Goal: Transaction & Acquisition: Book appointment/travel/reservation

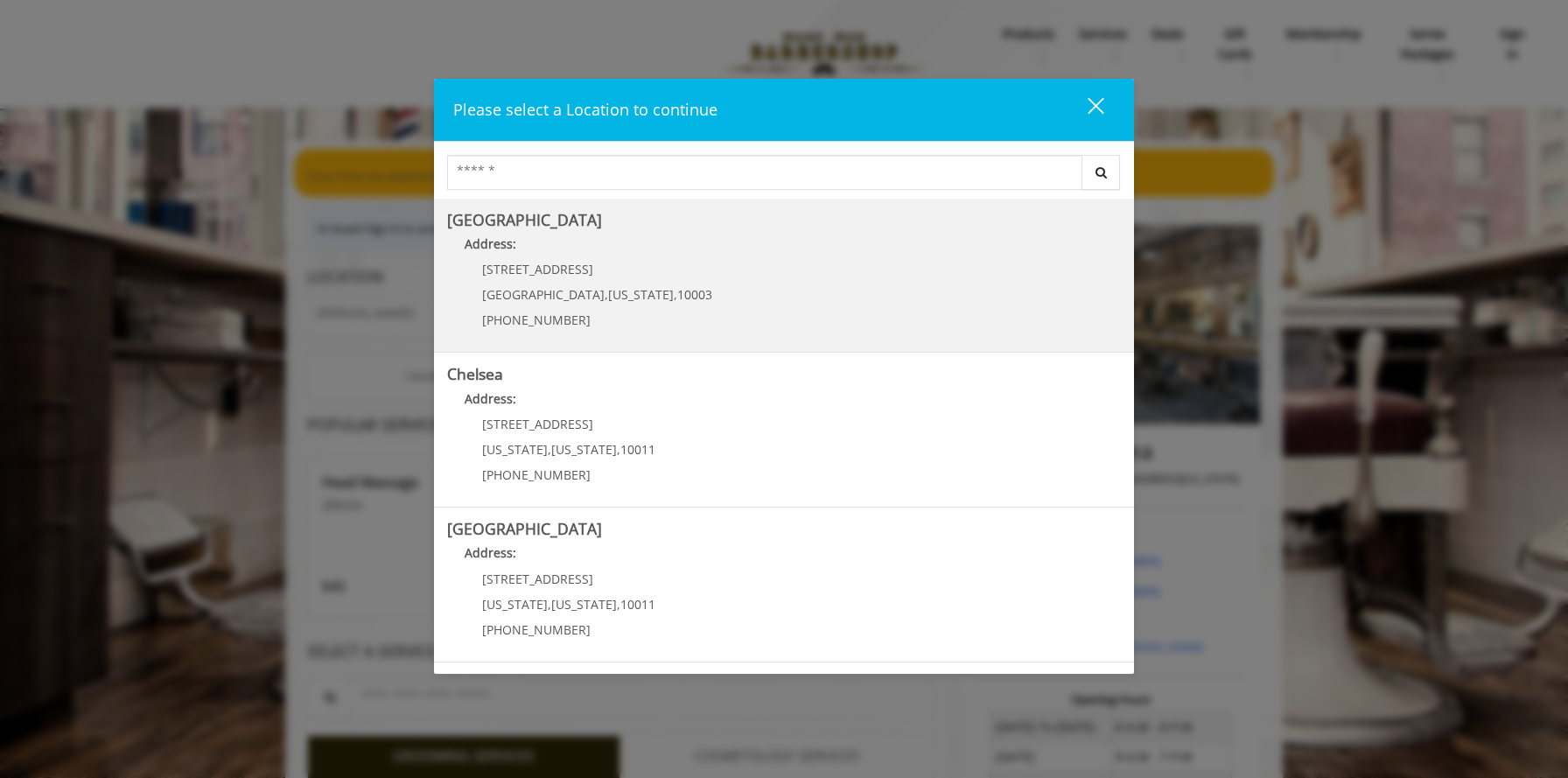
click at [737, 241] on Village "Address:" at bounding box center [784, 248] width 673 height 28
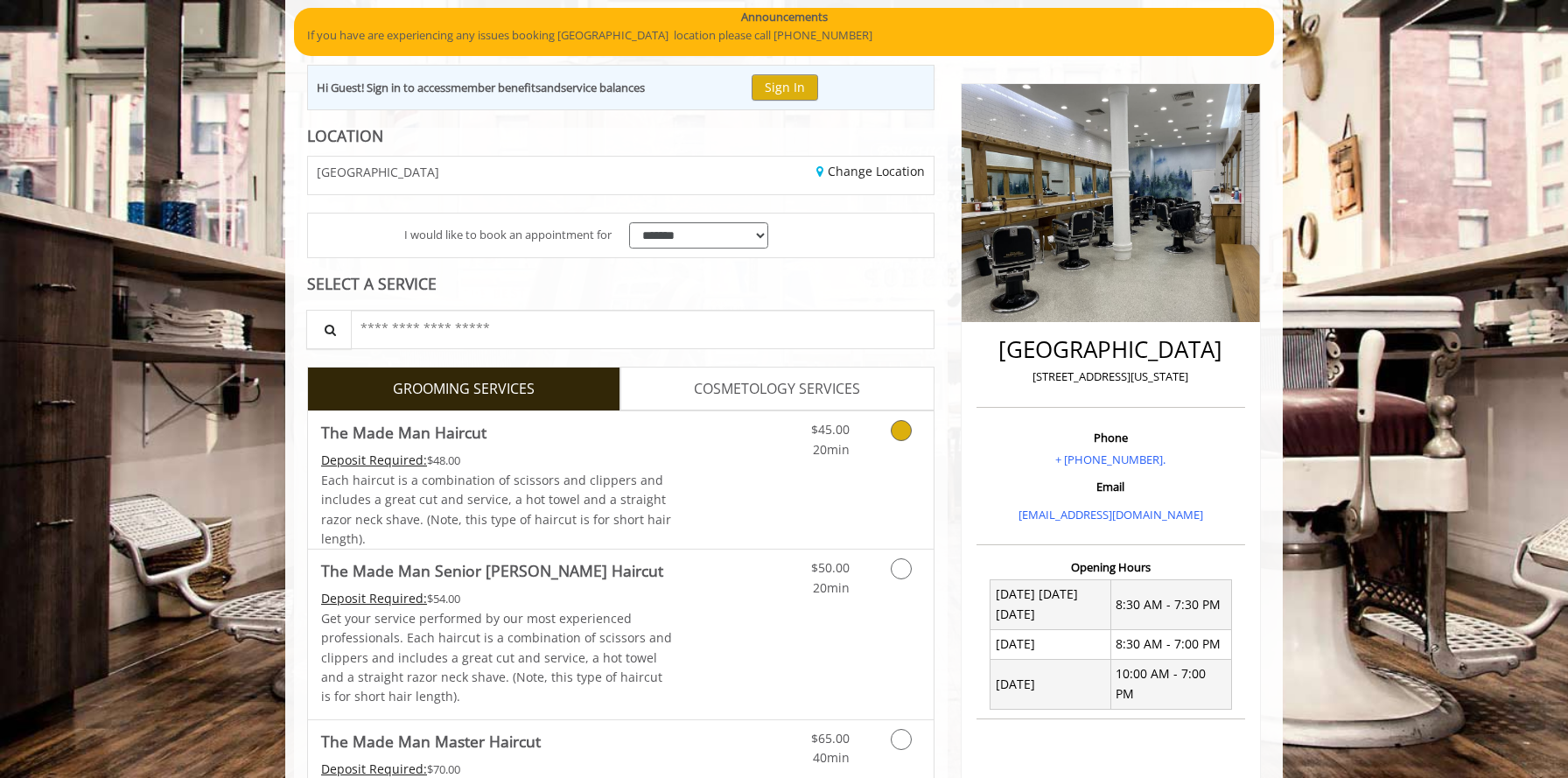
click at [925, 444] on div "Grooming services" at bounding box center [898, 435] width 71 height 48
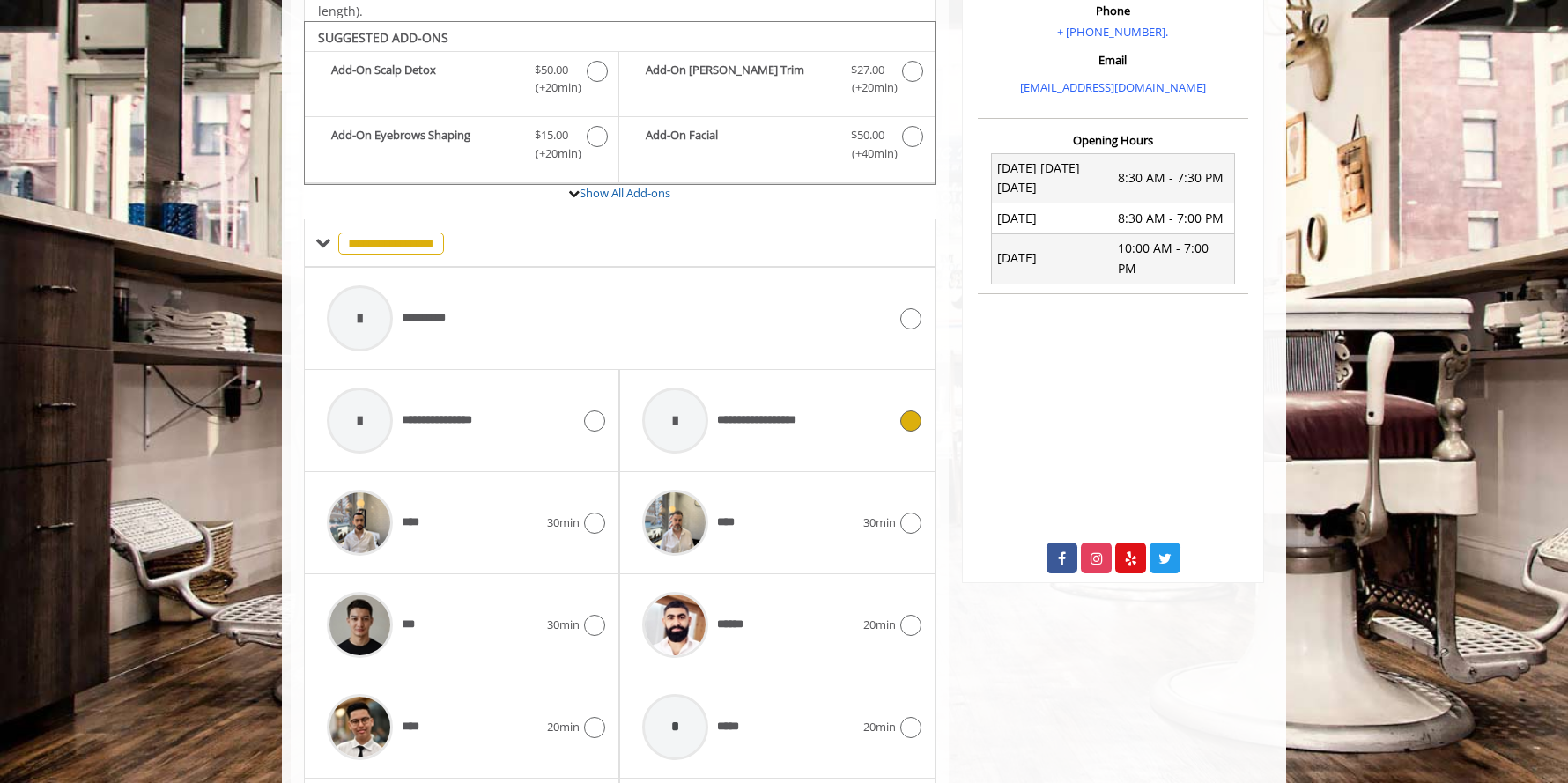
scroll to position [593, 0]
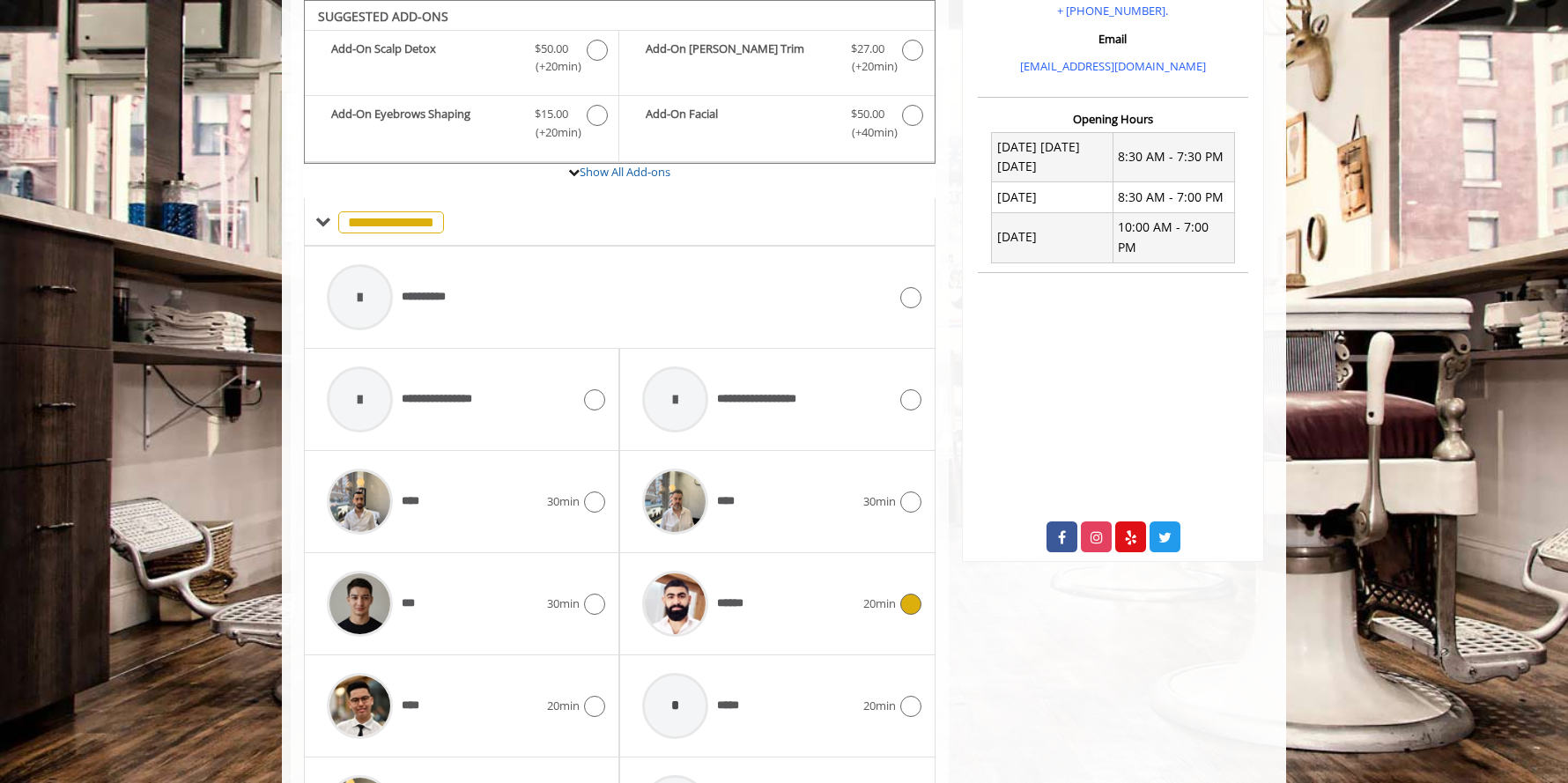
click at [765, 591] on div "******" at bounding box center [747, 604] width 229 height 83
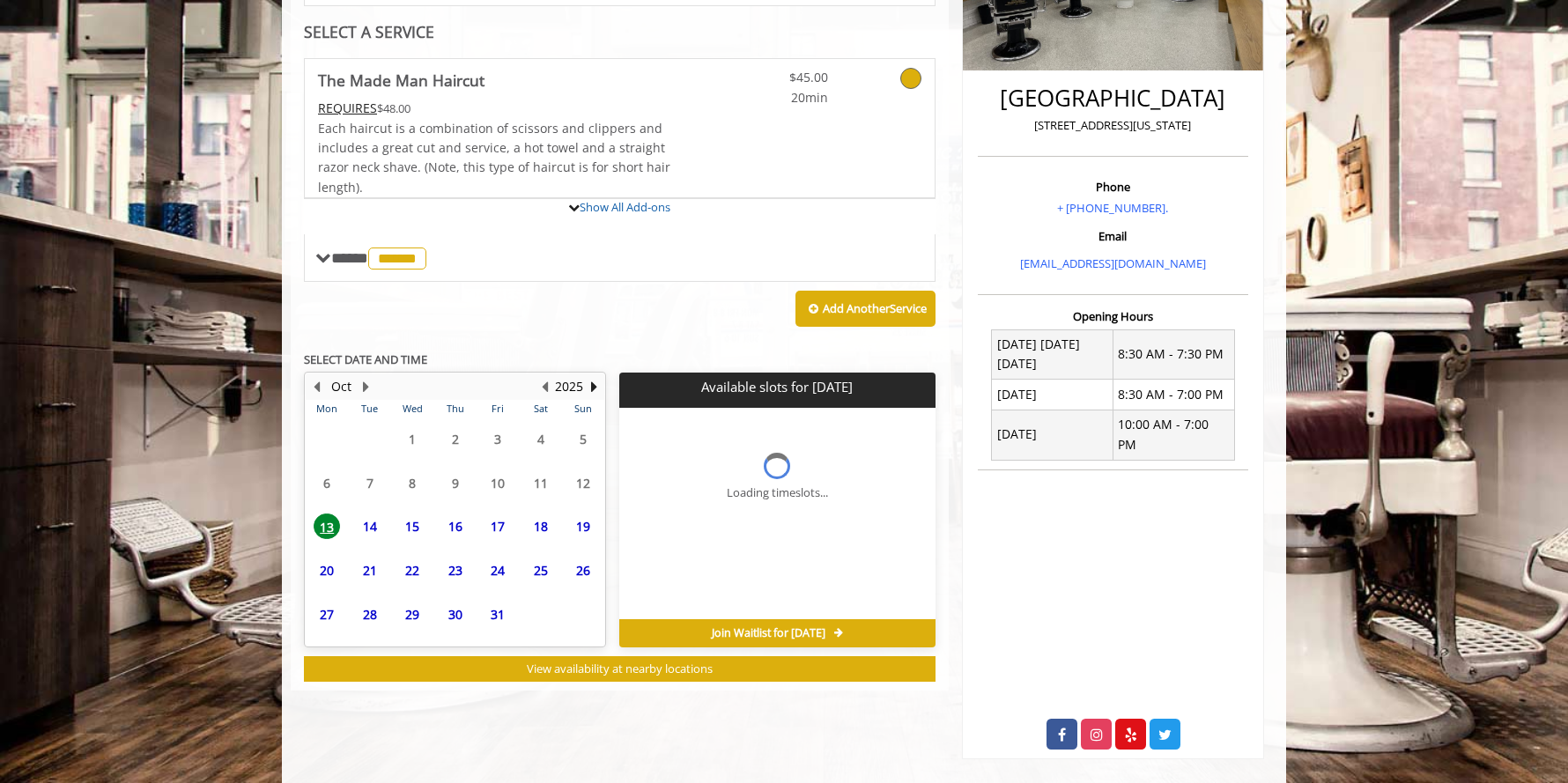
scroll to position [507, 0]
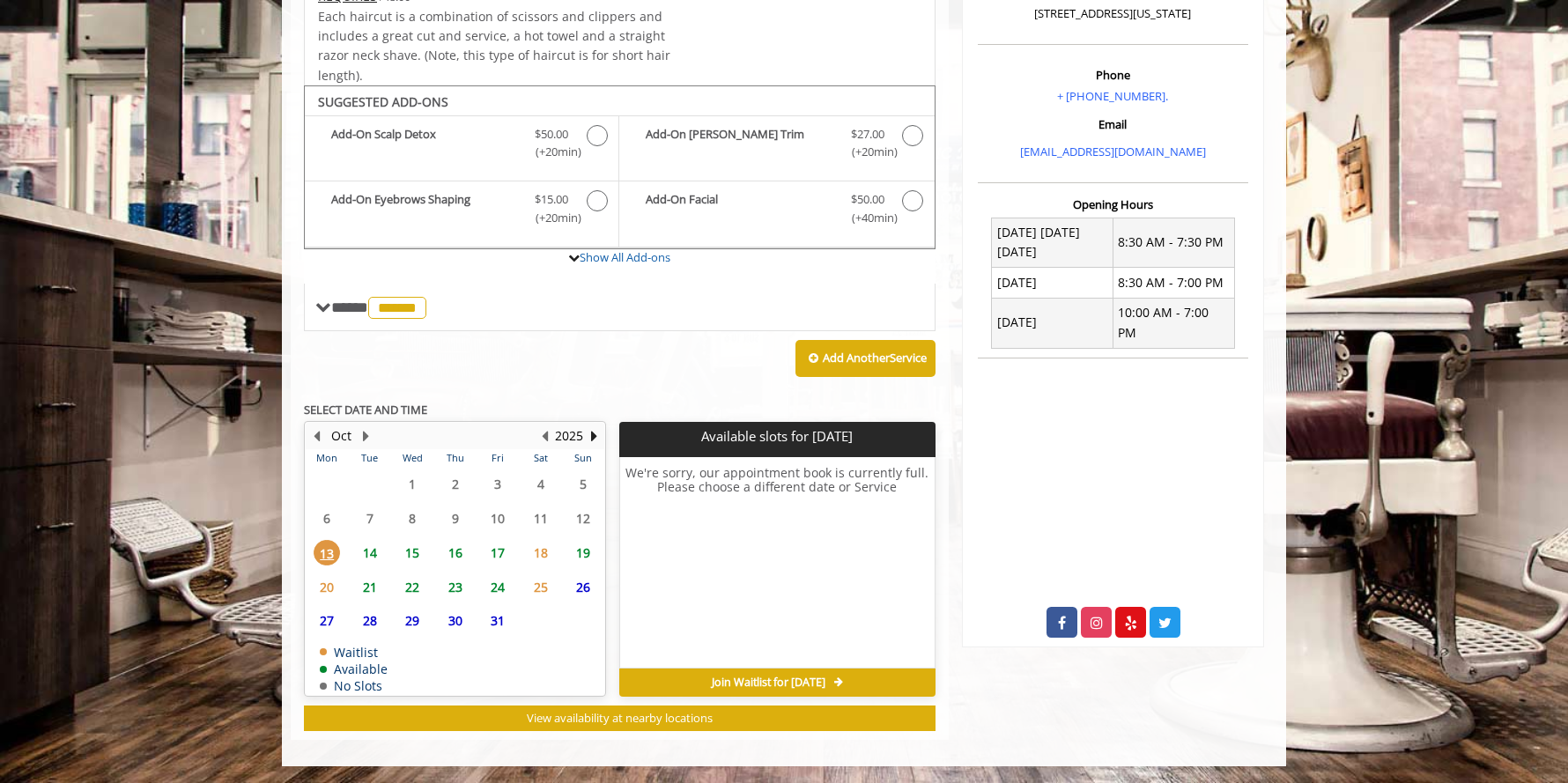
click at [456, 549] on span "16" at bounding box center [455, 552] width 27 height 26
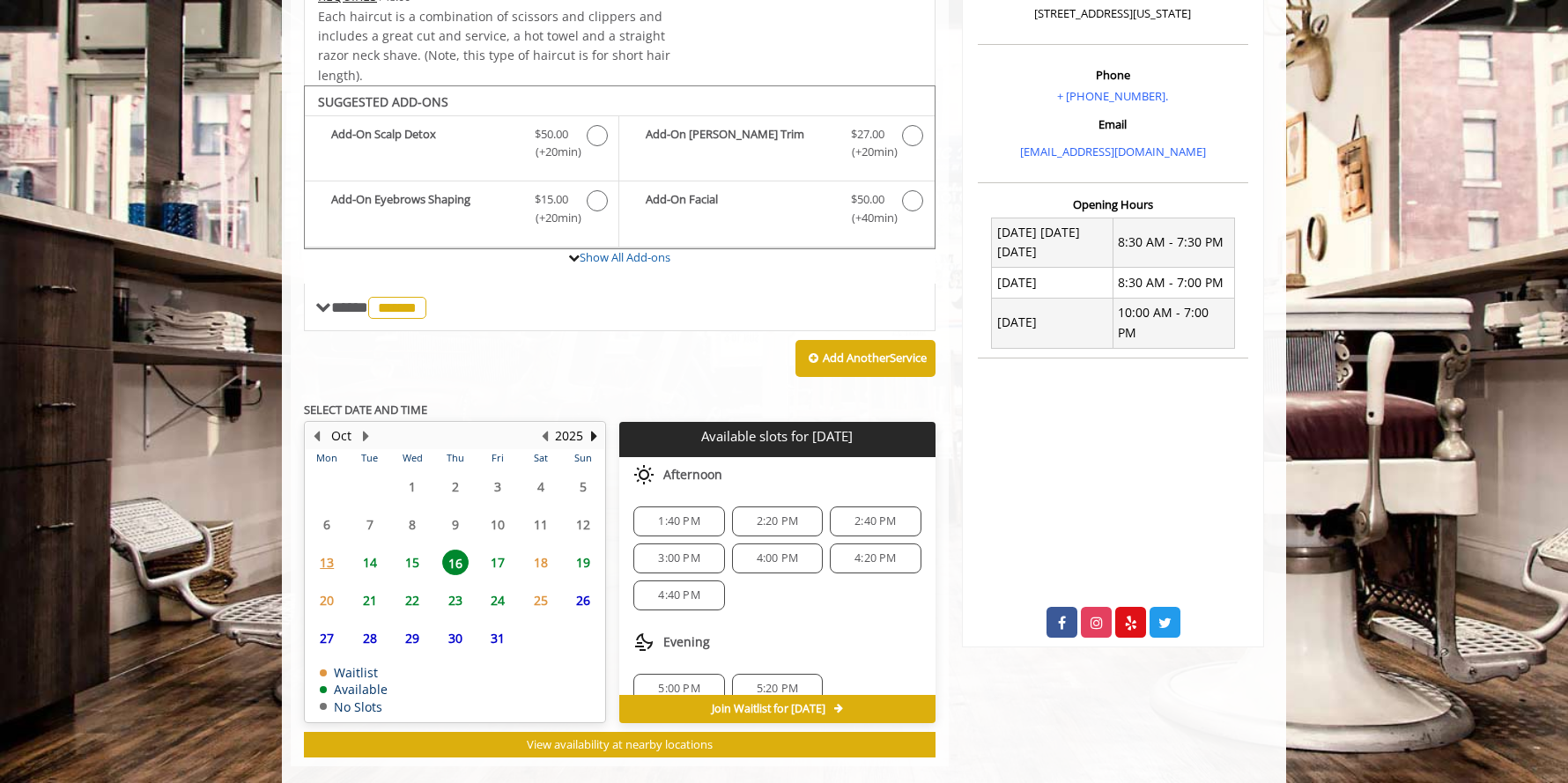
scroll to position [534, 0]
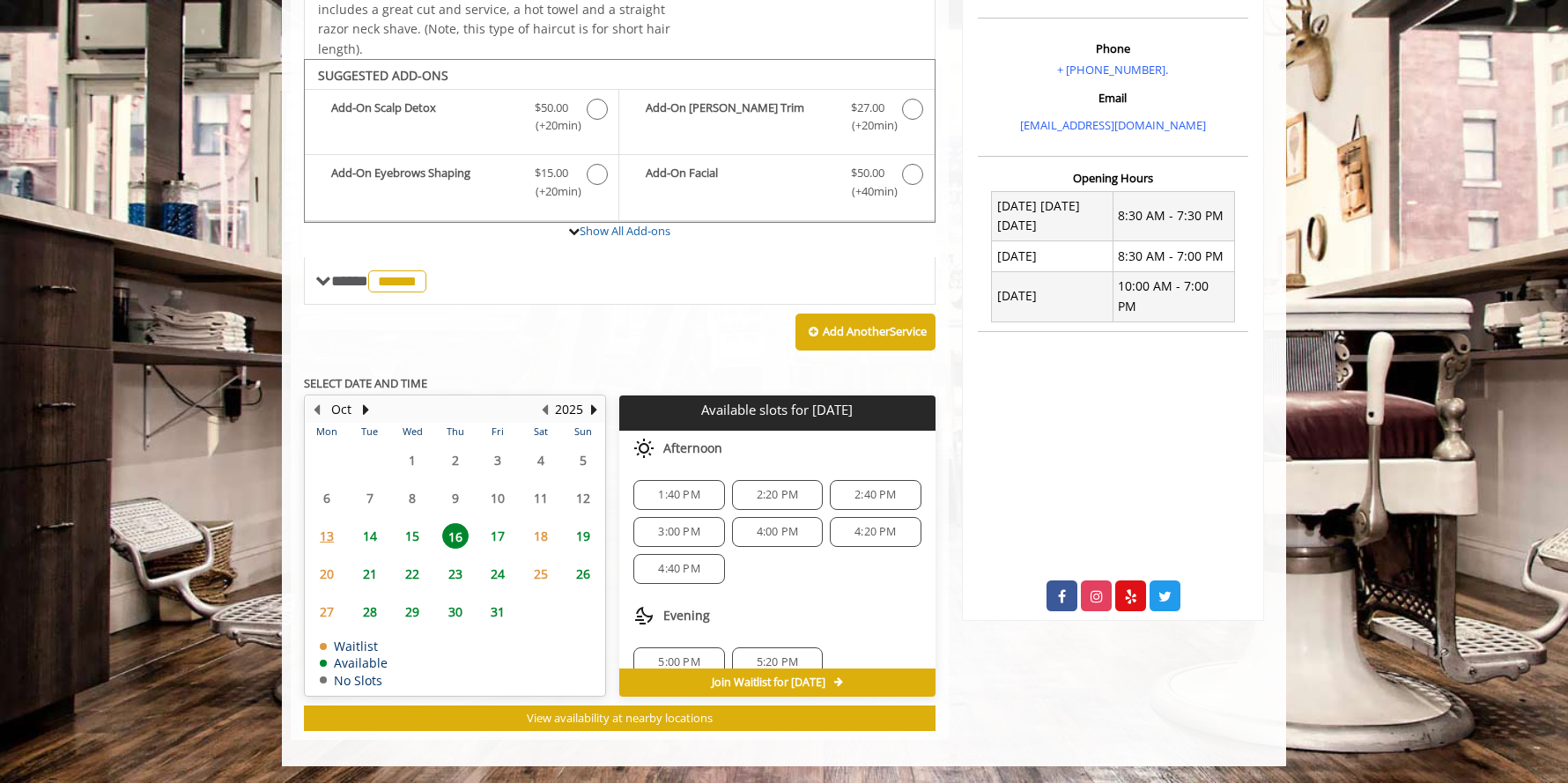
click at [417, 539] on span "15" at bounding box center [412, 536] width 27 height 26
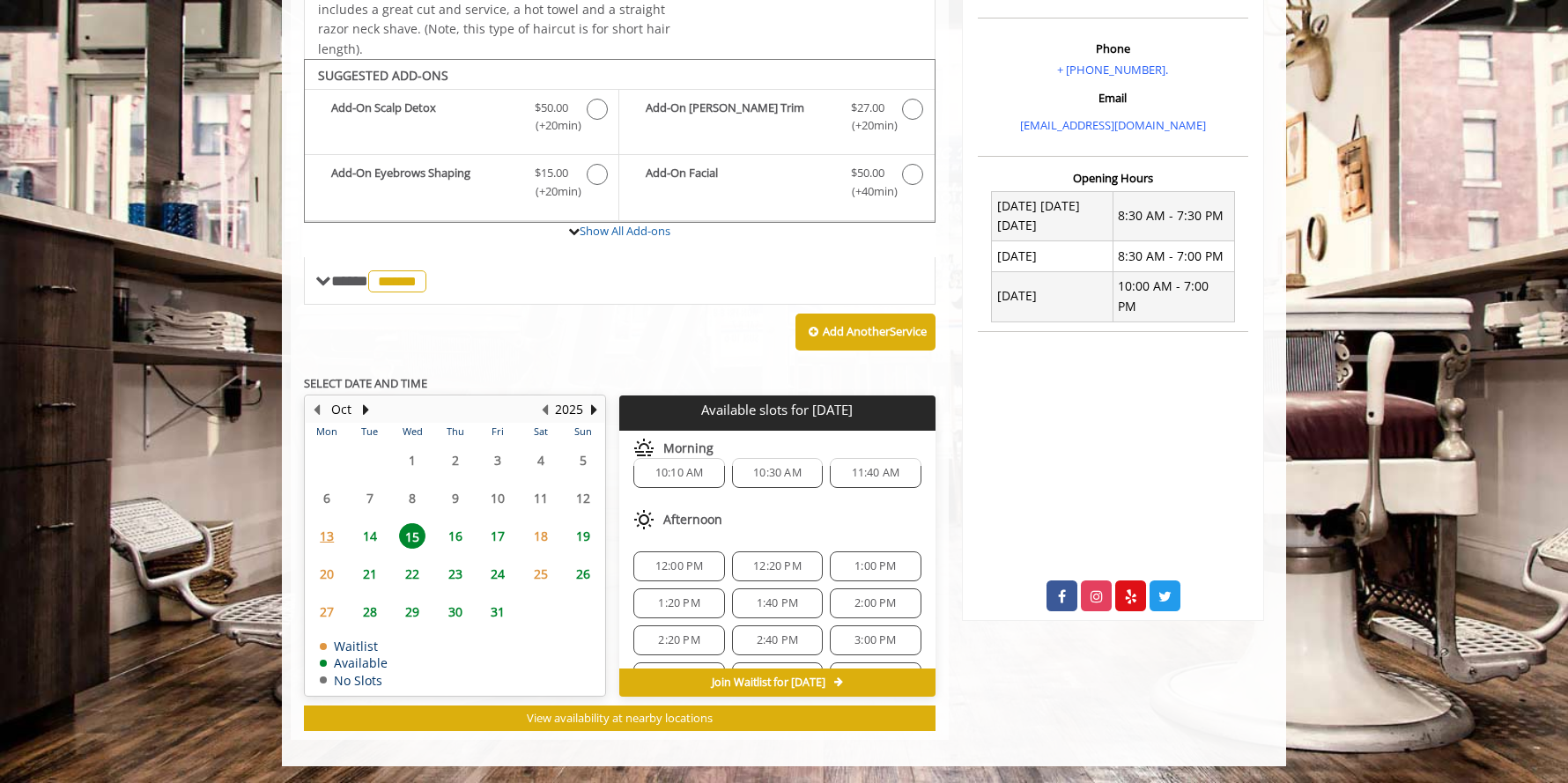
scroll to position [23, 0]
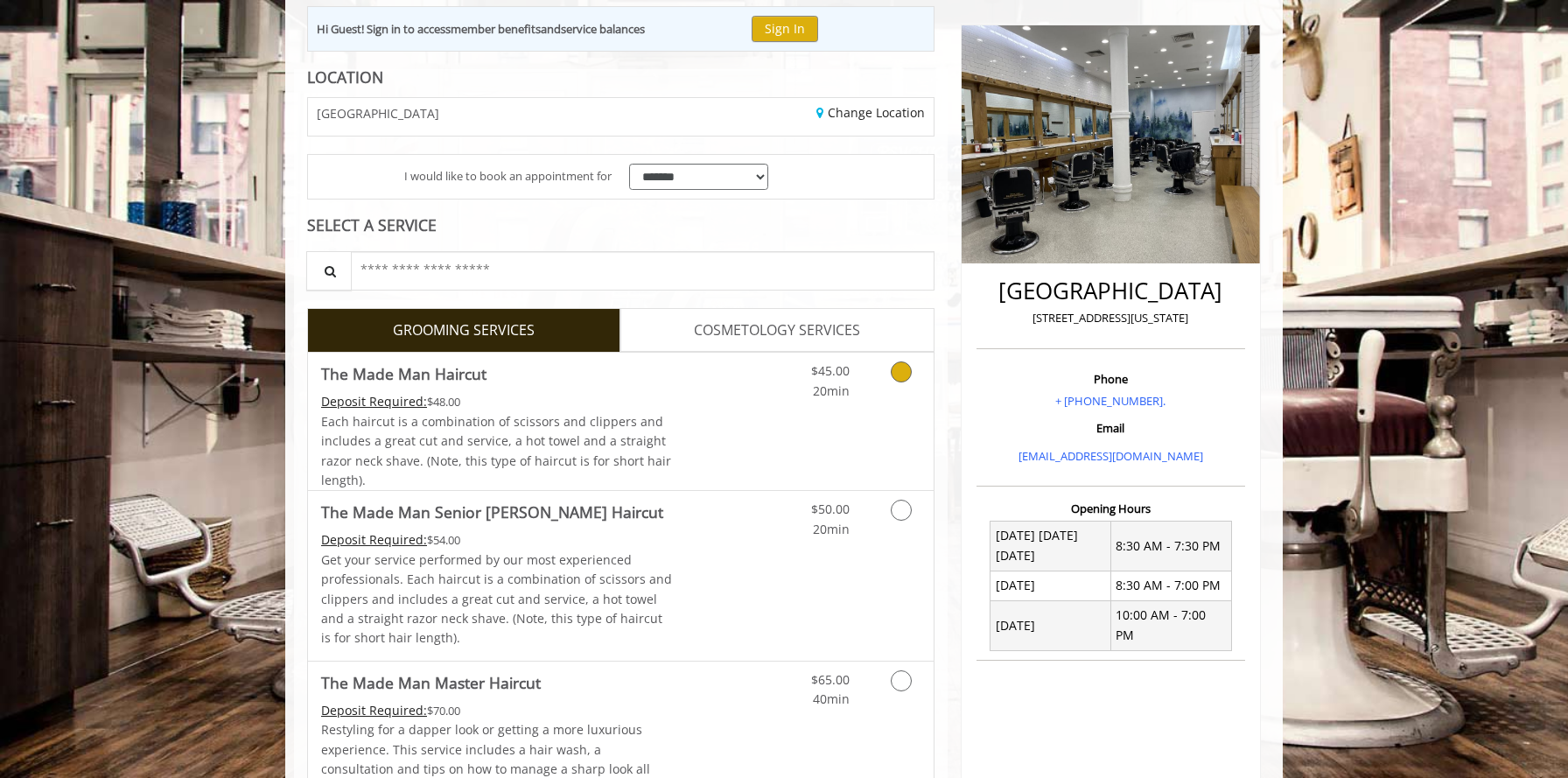
click at [774, 417] on link "Discounted Price" at bounding box center [725, 421] width 104 height 137
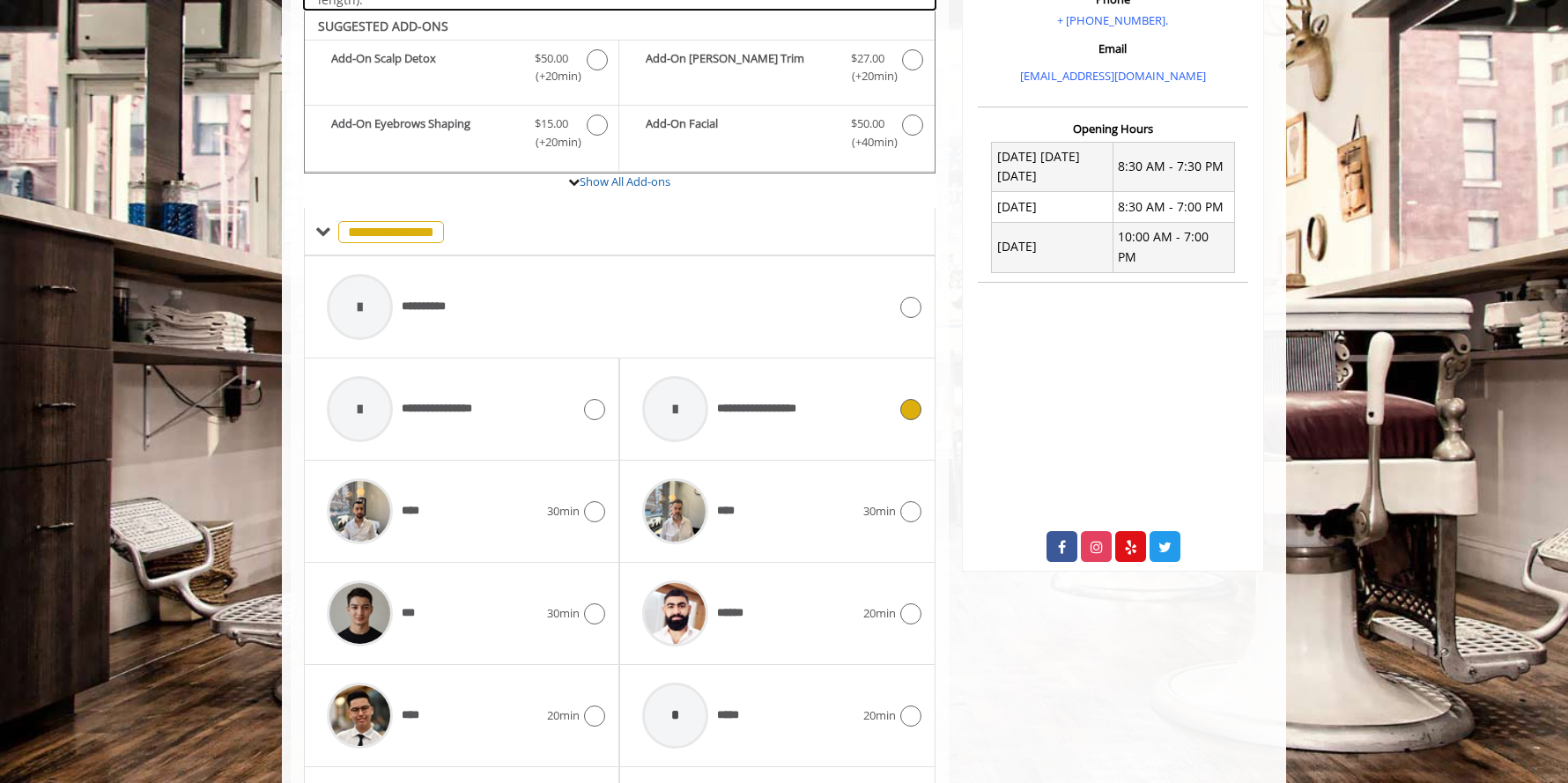
scroll to position [593, 0]
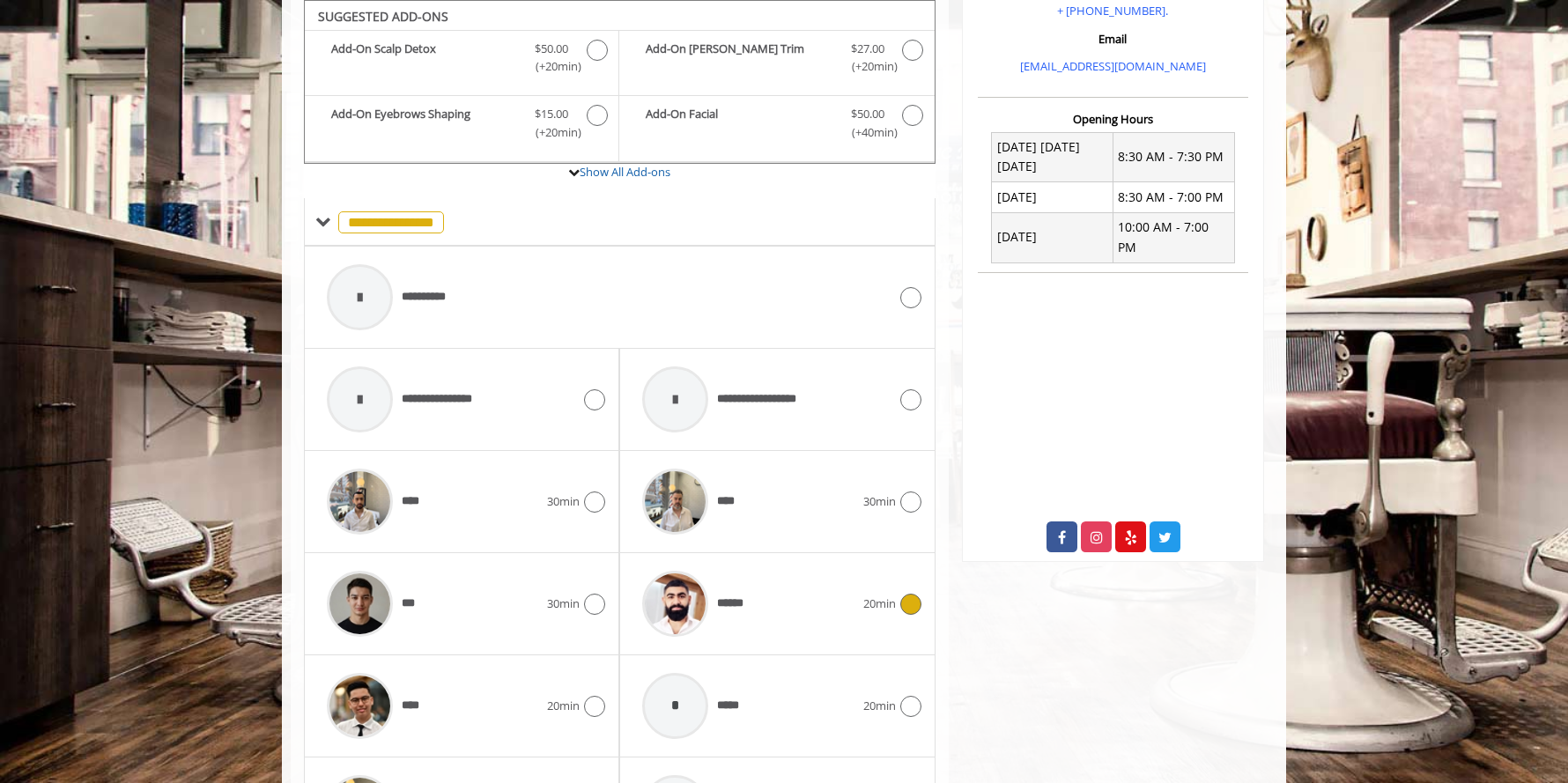
click at [793, 585] on div "******" at bounding box center [747, 604] width 229 height 83
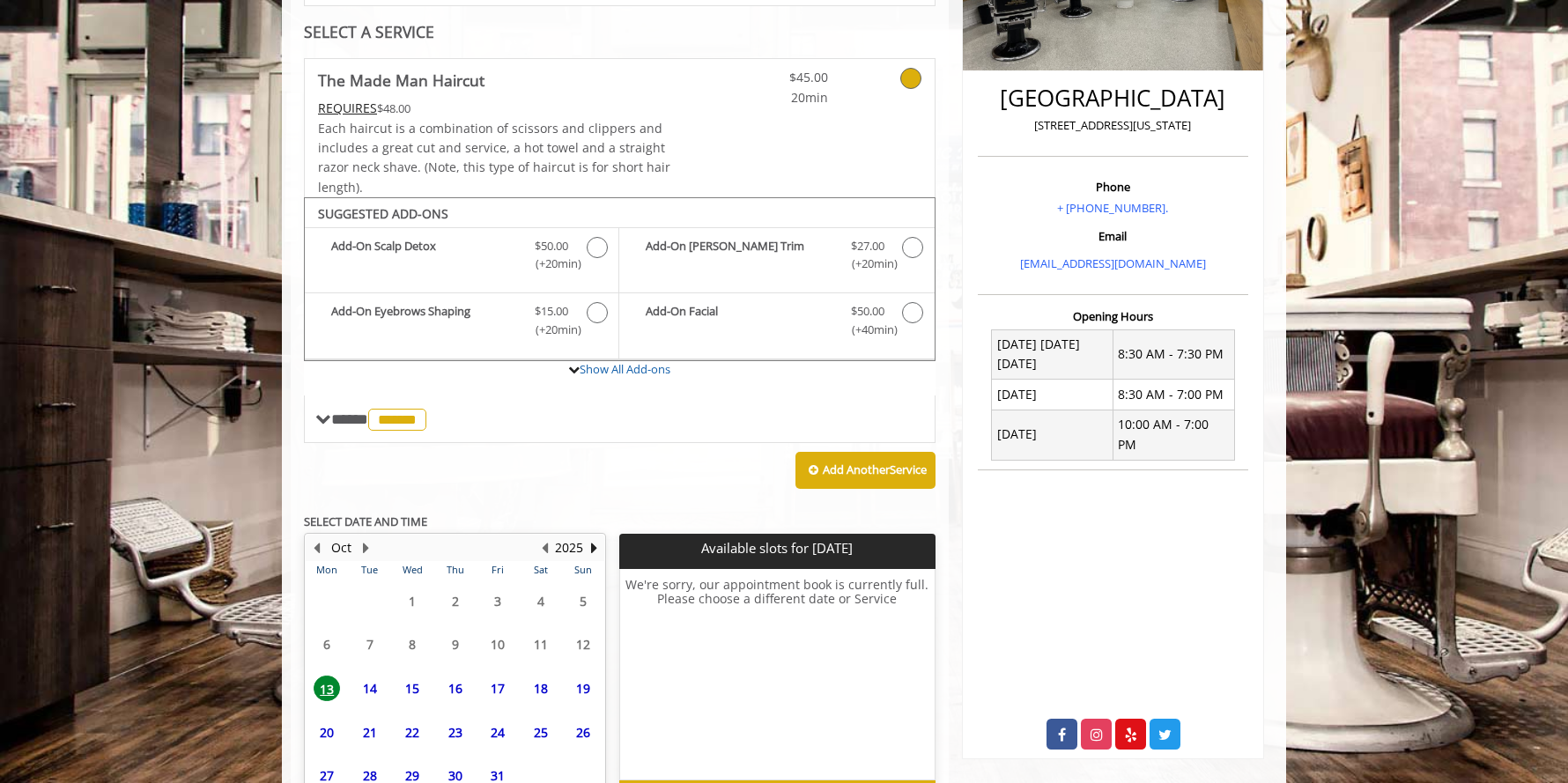
scroll to position [507, 0]
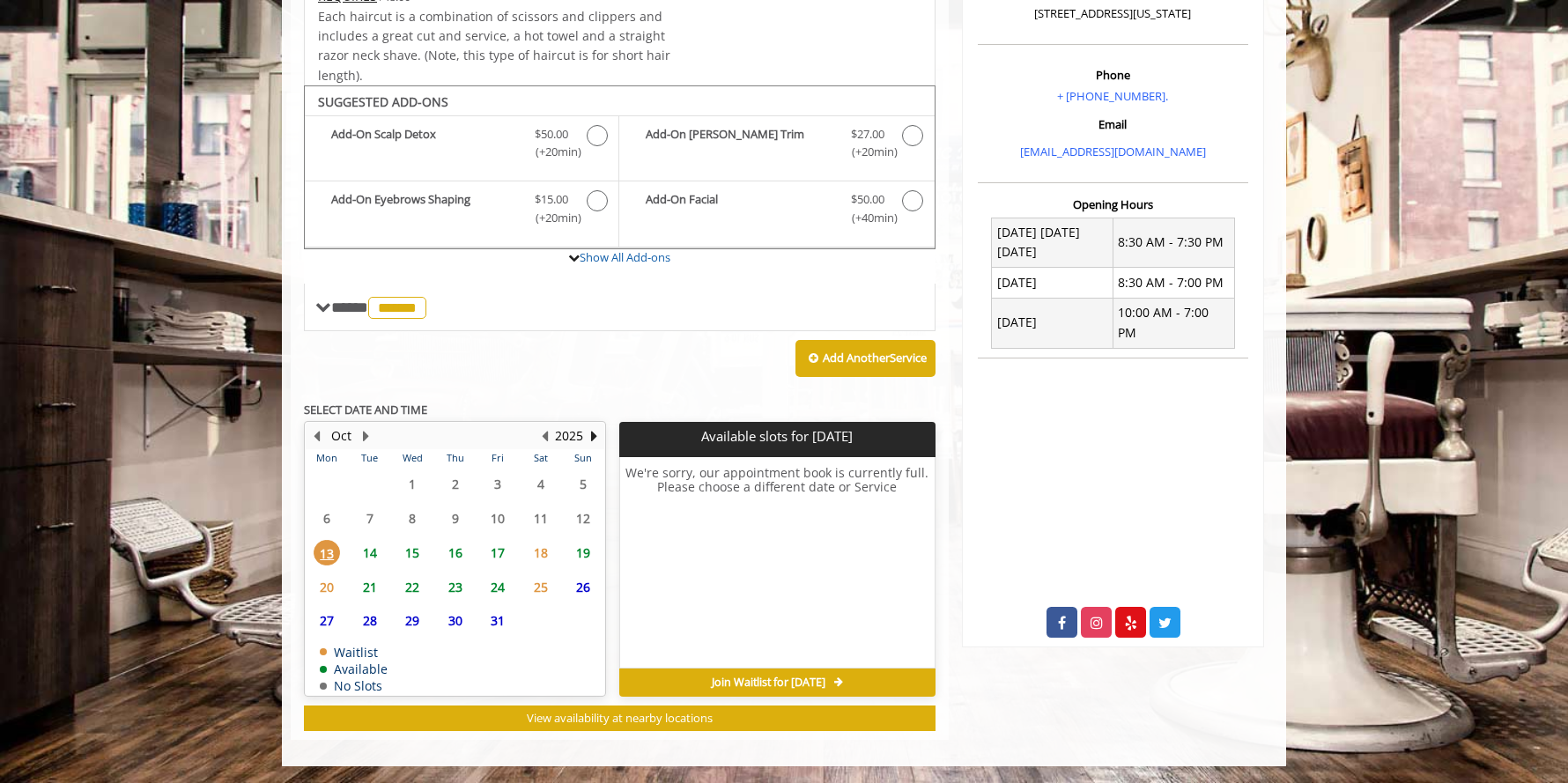
click at [421, 549] on span "15" at bounding box center [412, 552] width 27 height 26
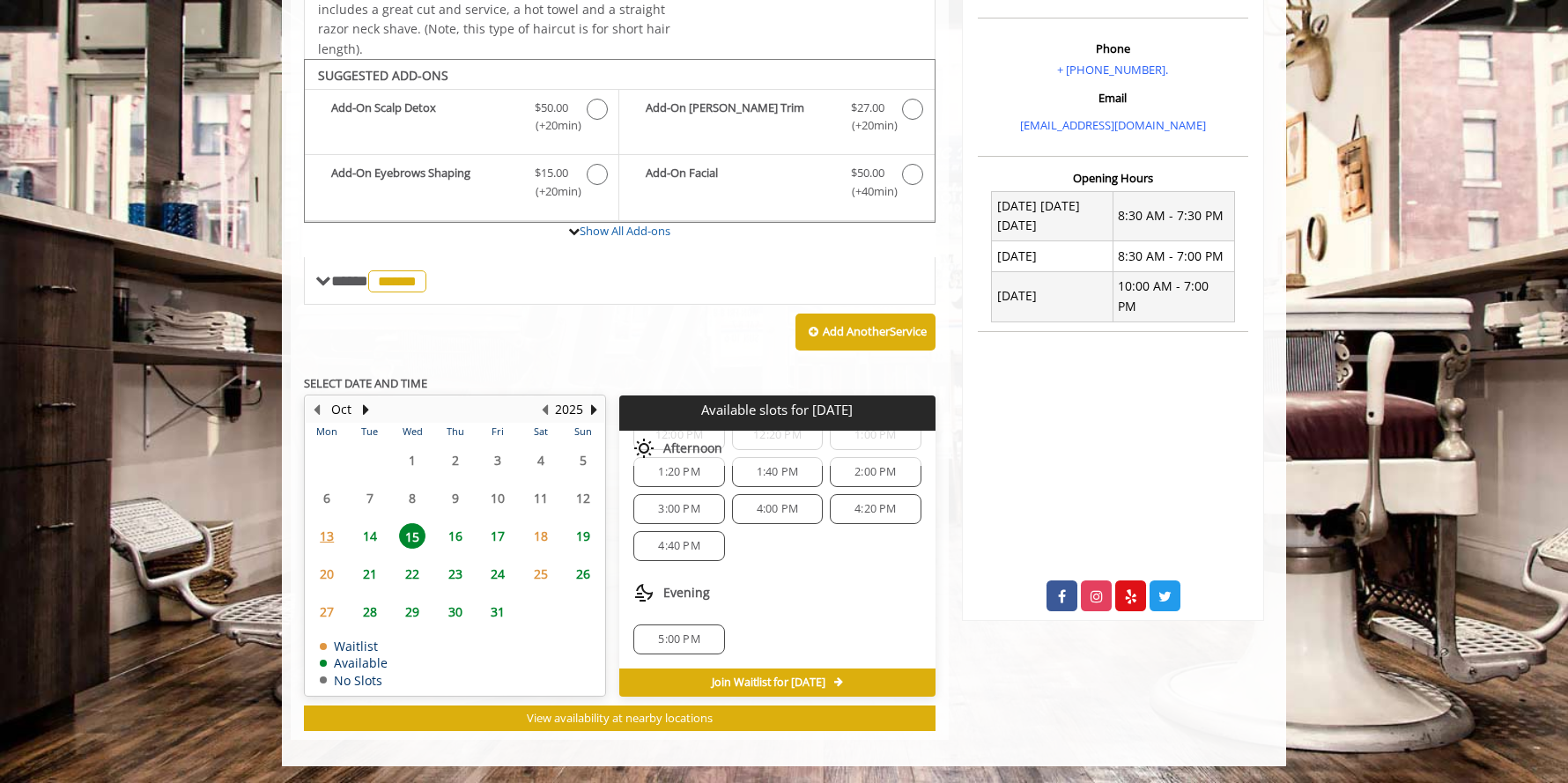
scroll to position [0, 0]
